Goal: Information Seeking & Learning: Learn about a topic

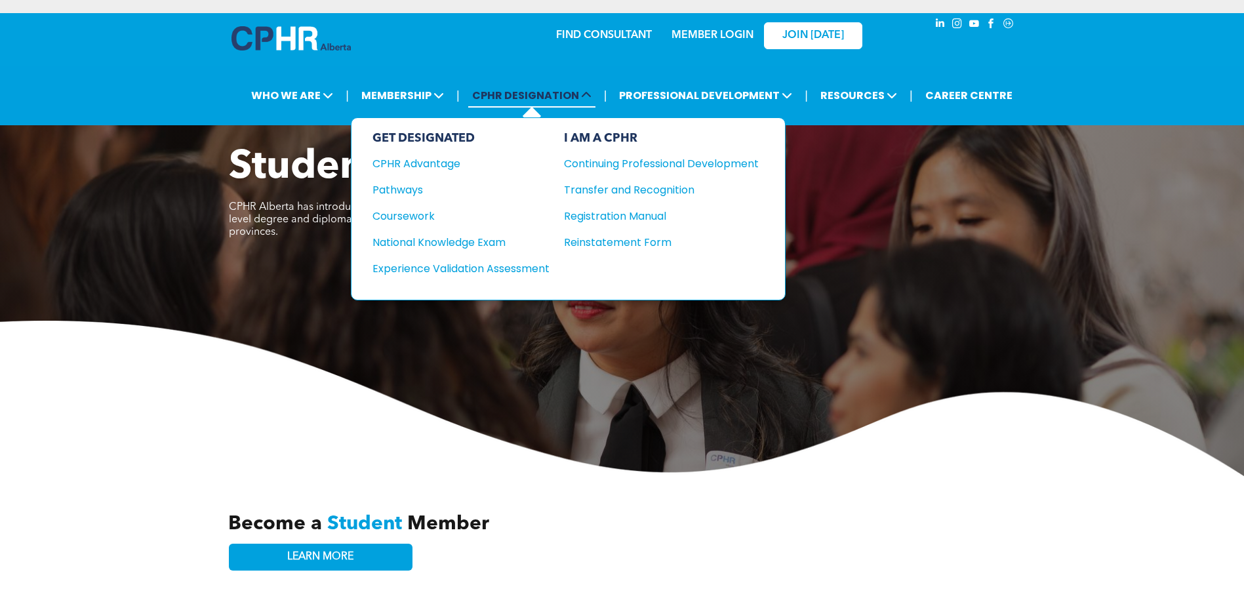
click at [503, 95] on span "CPHR DESIGNATION" at bounding box center [531, 95] width 127 height 24
click at [431, 165] on div "CPHR Advantage" at bounding box center [451, 163] width 159 height 16
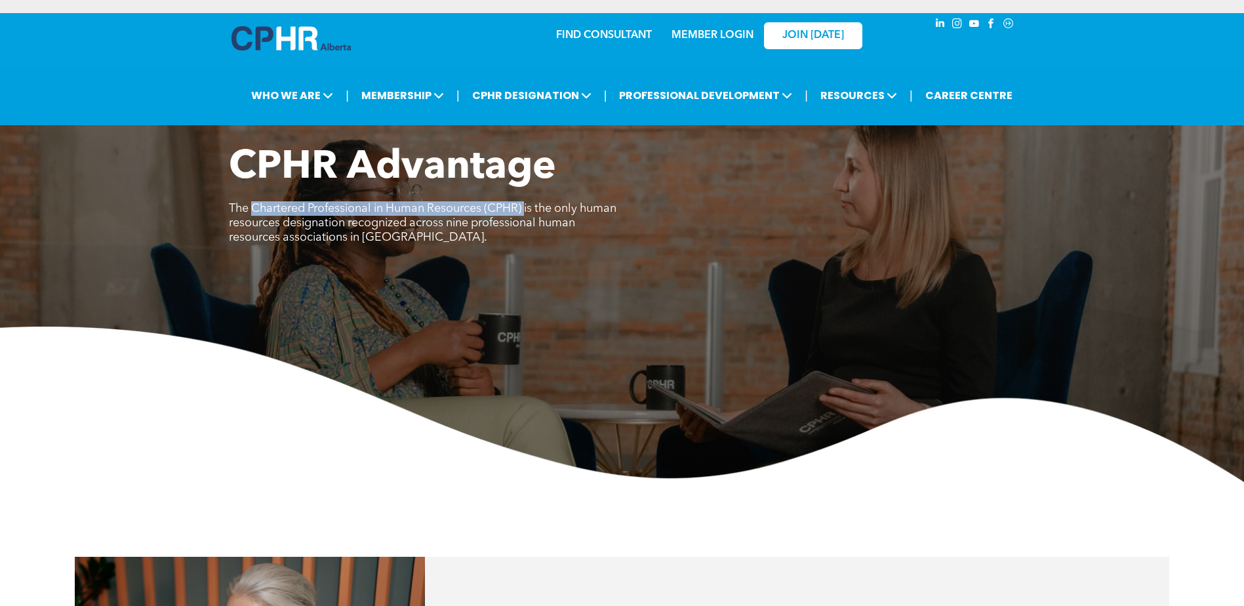
drag, startPoint x: 529, startPoint y: 206, endPoint x: 252, endPoint y: 205, distance: 277.3
click at [252, 205] on span "The Chartered Professional in Human Resources (CPHR) is the only human resource…" at bounding box center [422, 223] width 387 height 41
copy span "Chartered Professional in Human Resources (CPHR)"
